Goal: Task Accomplishment & Management: Complete application form

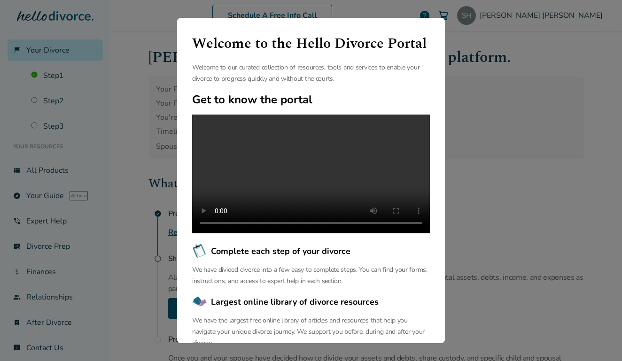
click at [479, 38] on div "Welcome to the Hello Divorce Portal Welcome to our curated collection of resour…" at bounding box center [311, 180] width 622 height 361
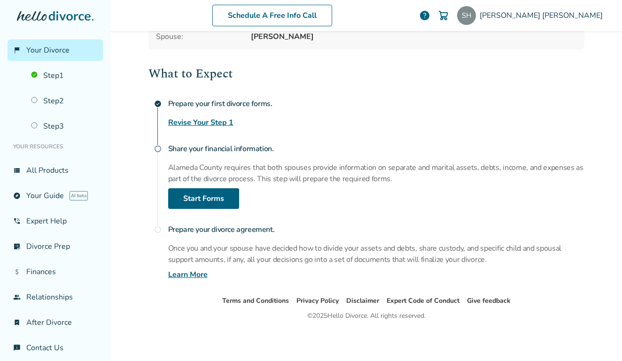
scroll to position [110, 0]
click at [60, 110] on link "Step 2" at bounding box center [63, 101] width 77 height 22
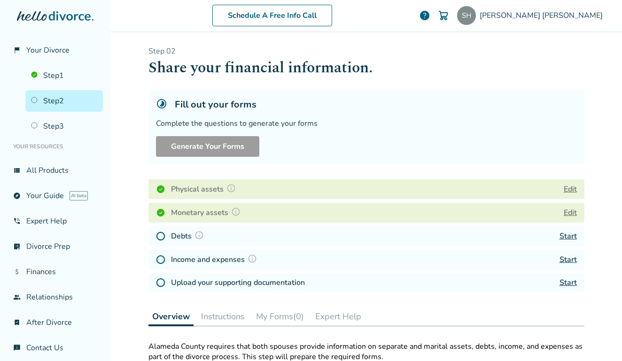
click at [178, 242] on h4 "Debts" at bounding box center [189, 236] width 36 height 12
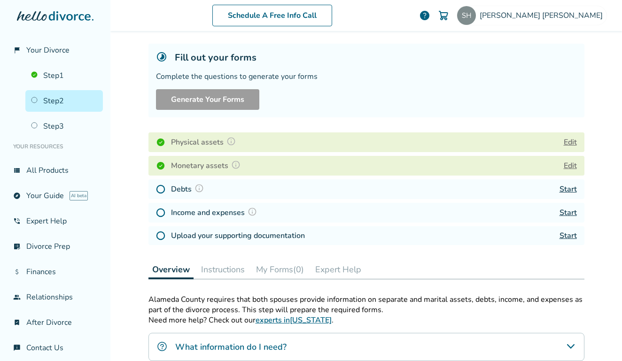
scroll to position [47, 0]
click at [185, 145] on h4 "Physical assets" at bounding box center [205, 142] width 68 height 12
click at [573, 139] on button "Edit" at bounding box center [569, 141] width 13 height 11
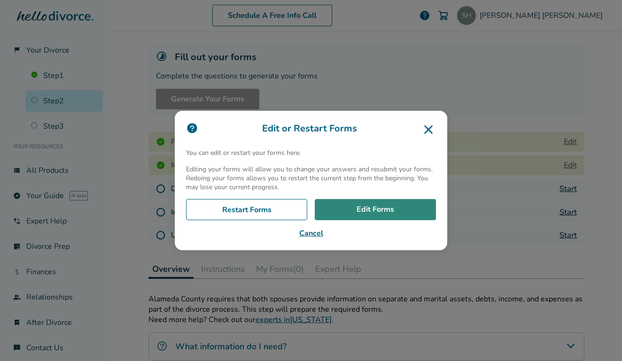
click at [355, 215] on link "Edit Forms" at bounding box center [375, 210] width 121 height 22
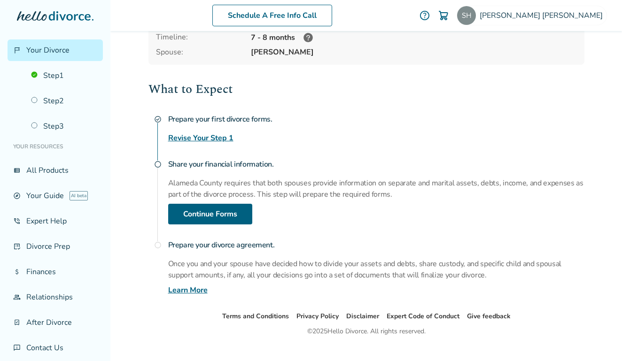
scroll to position [95, 0]
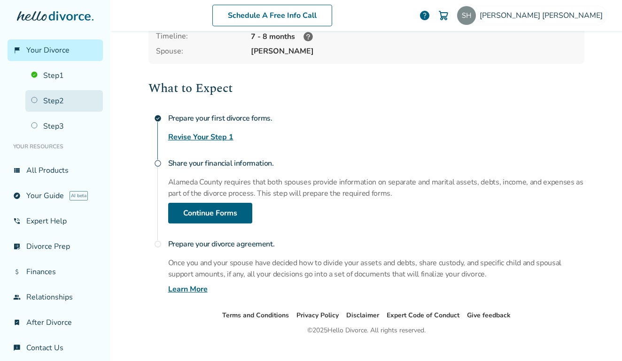
click at [65, 109] on link "Step 2" at bounding box center [63, 101] width 77 height 22
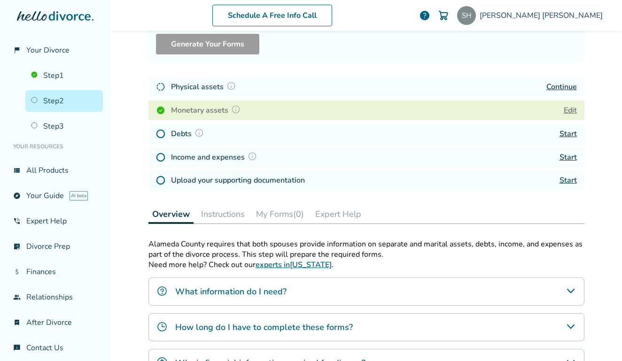
scroll to position [105, 0]
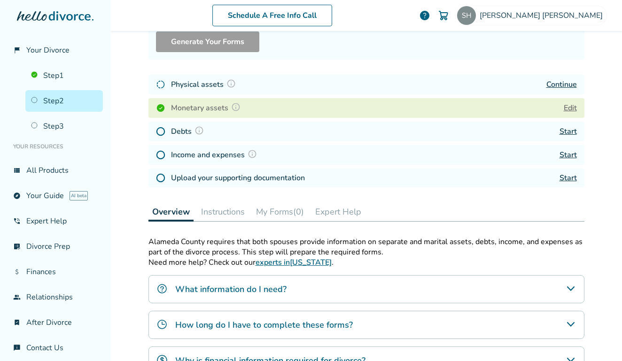
click at [571, 137] on link "Start" at bounding box center [567, 131] width 17 height 10
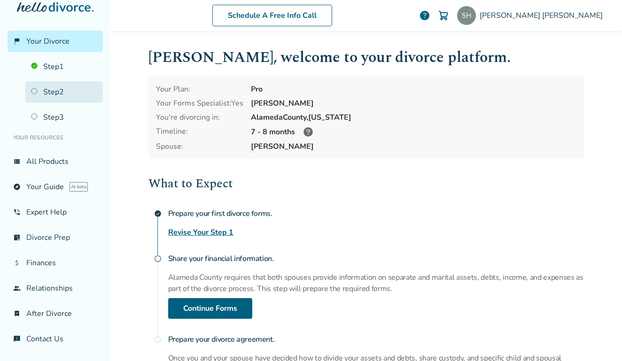
click at [67, 92] on link "Step 2" at bounding box center [63, 92] width 77 height 22
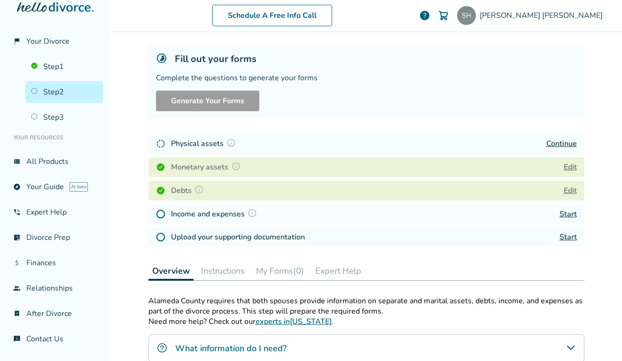
scroll to position [46, 0]
click at [576, 218] on link "Start" at bounding box center [567, 213] width 17 height 10
